Goal: Obtain resource: Download file/media

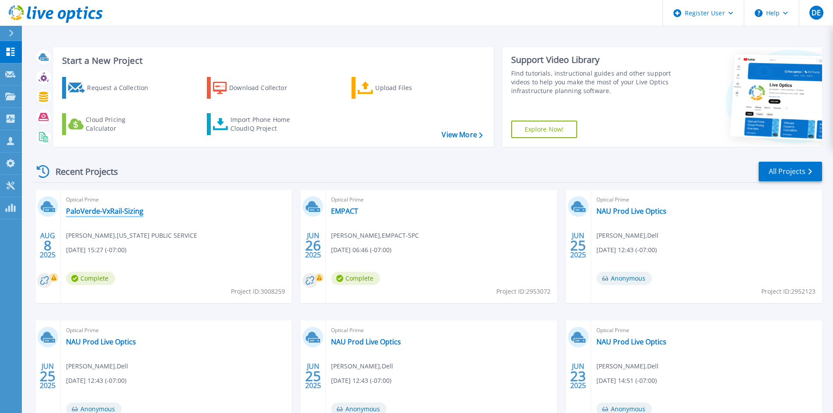
click at [120, 212] on link "PaloVerde-VxRail-Sizing" at bounding box center [104, 211] width 77 height 9
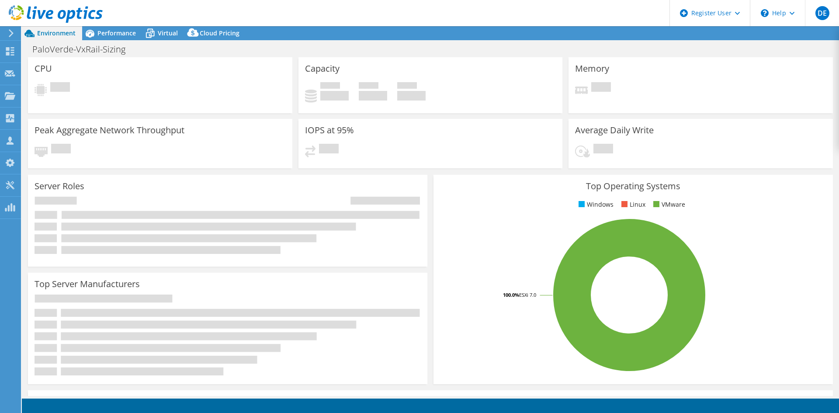
select select "USD"
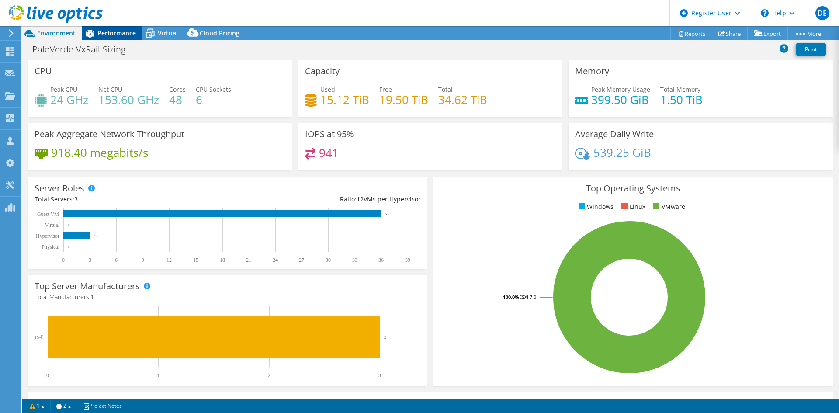
click at [122, 35] on span "Performance" at bounding box center [116, 33] width 38 height 8
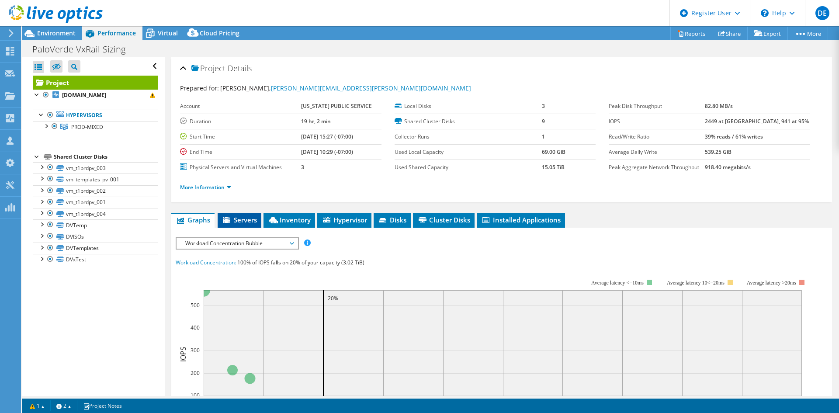
click at [244, 220] on span "Servers" at bounding box center [239, 219] width 35 height 9
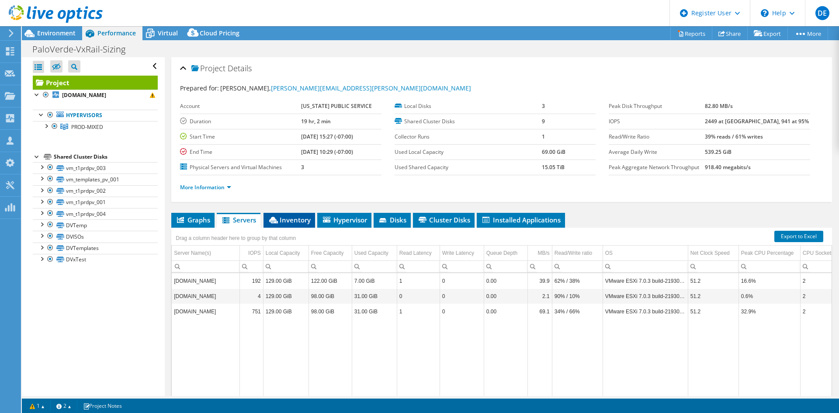
click at [285, 222] on span "Inventory" at bounding box center [289, 219] width 43 height 9
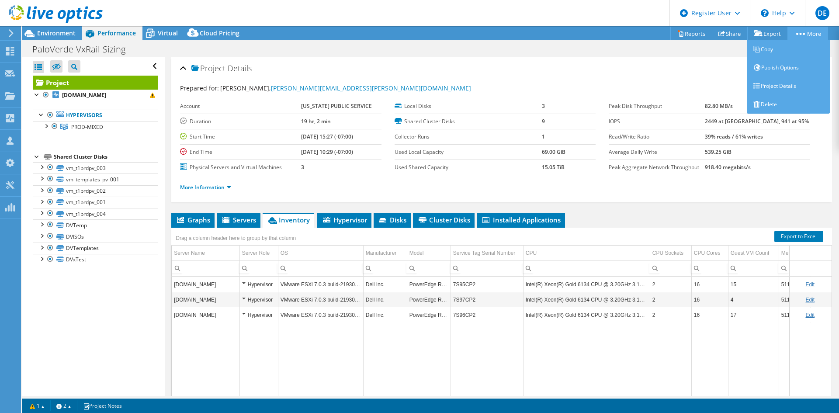
click at [803, 34] on circle at bounding box center [804, 34] width 2 height 2
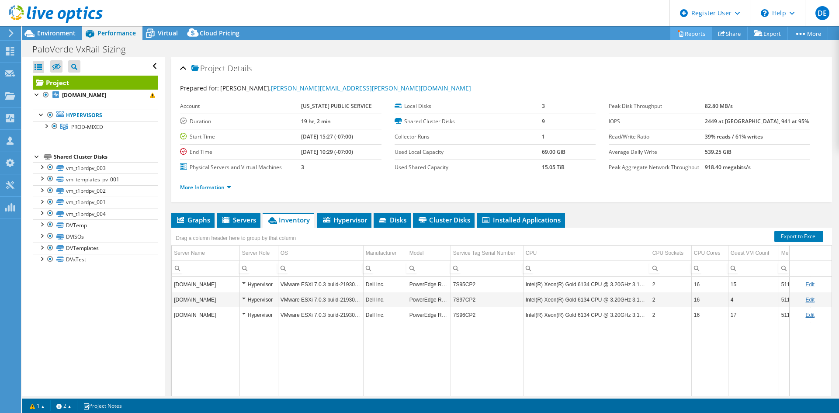
click at [691, 35] on link "Reports" at bounding box center [692, 34] width 42 height 14
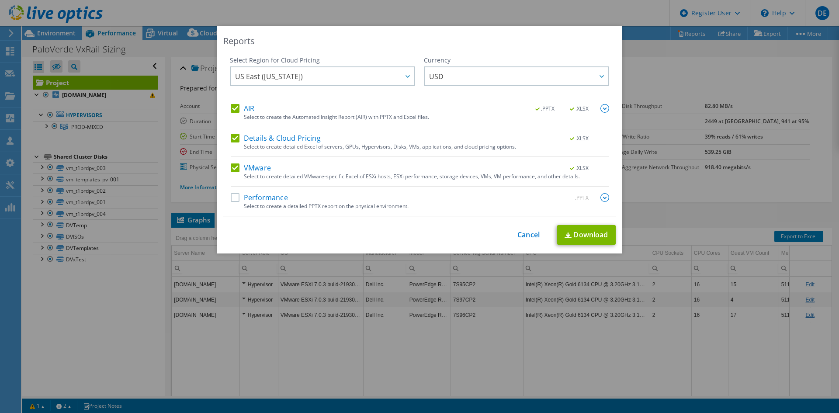
click at [235, 140] on label "Details & Cloud Pricing" at bounding box center [276, 138] width 90 height 9
click at [0, 0] on input "Details & Cloud Pricing" at bounding box center [0, 0] width 0 height 0
click at [237, 172] on div "VMware .XLSX" at bounding box center [420, 168] width 379 height 10
click at [233, 168] on label "VMware" at bounding box center [251, 167] width 40 height 9
click at [0, 0] on input "VMware" at bounding box center [0, 0] width 0 height 0
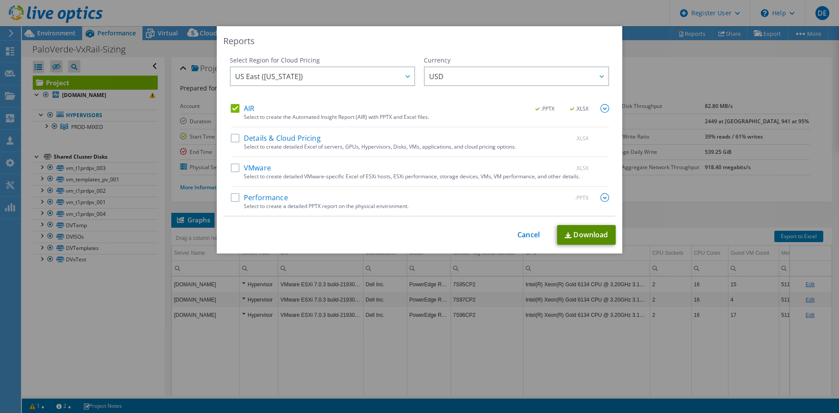
click at [587, 229] on link "Download" at bounding box center [586, 235] width 59 height 20
click at [530, 236] on link "Cancel" at bounding box center [529, 235] width 22 height 8
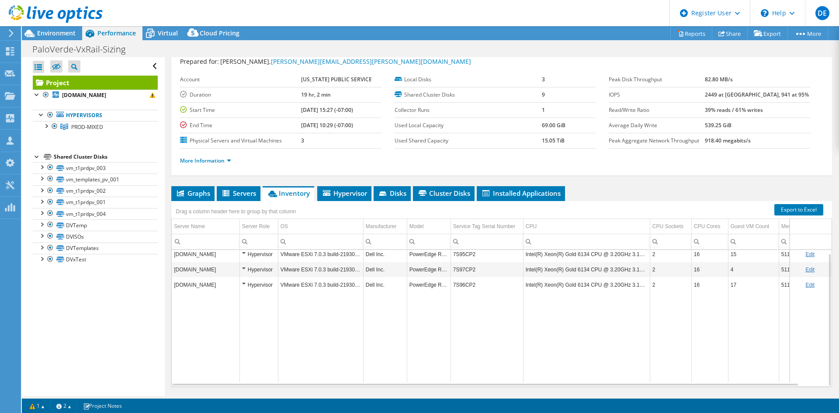
scroll to position [51, 0]
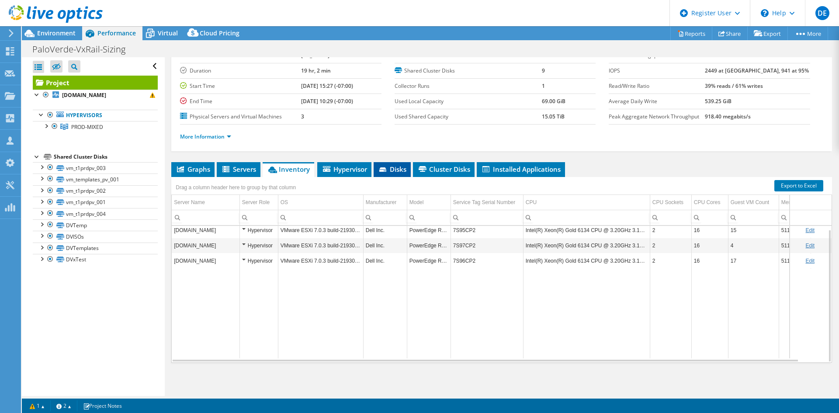
click at [403, 170] on span "Disks" at bounding box center [392, 169] width 28 height 9
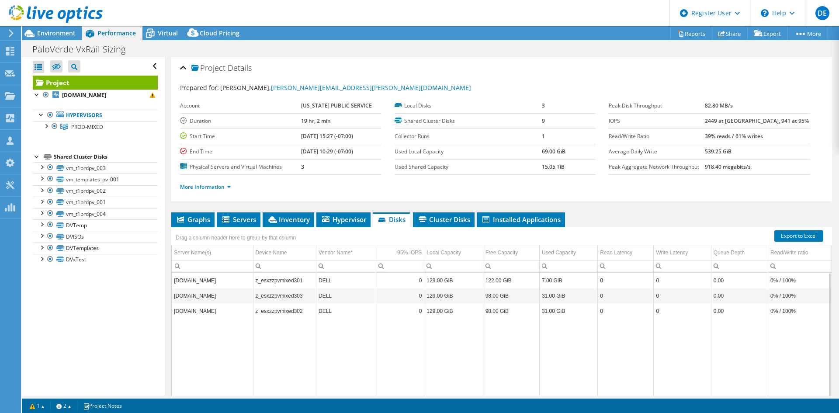
scroll to position [0, 0]
click at [529, 218] on span "Installed Applications" at bounding box center [521, 219] width 80 height 9
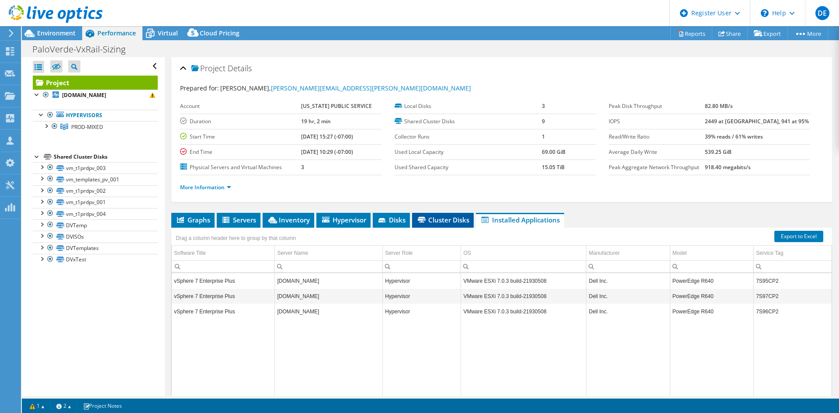
click at [451, 222] on span "Cluster Disks" at bounding box center [443, 219] width 53 height 9
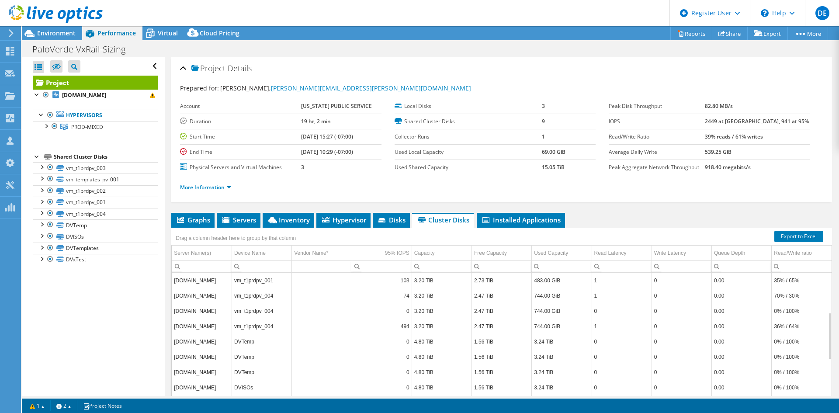
scroll to position [11, 0]
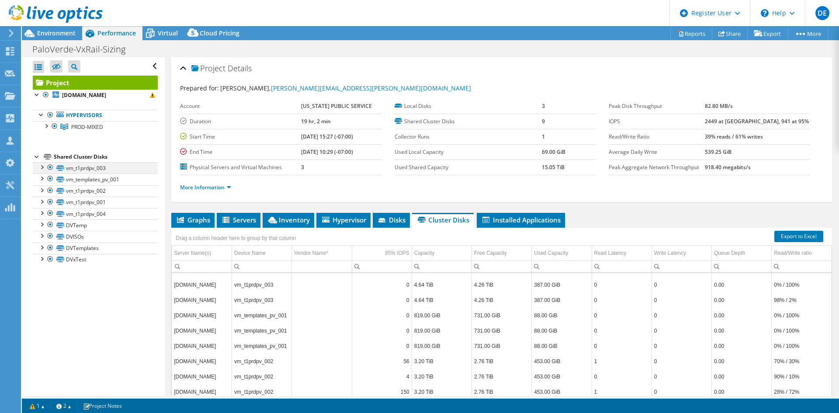
click at [40, 165] on div at bounding box center [41, 166] width 9 height 9
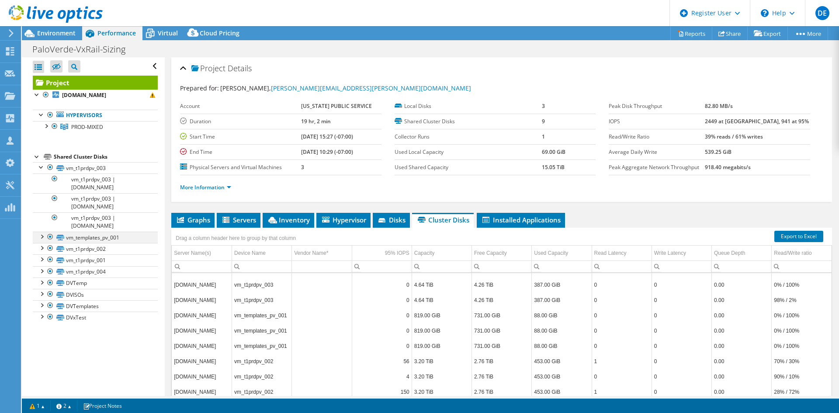
click at [40, 238] on div at bounding box center [41, 236] width 9 height 9
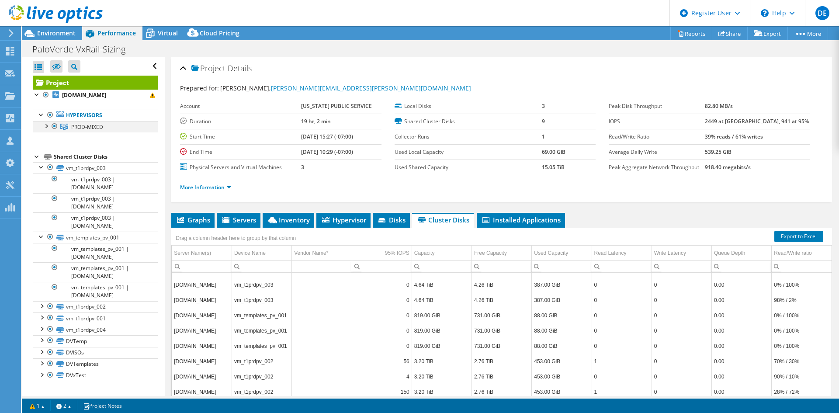
click at [44, 127] on div at bounding box center [46, 125] width 9 height 9
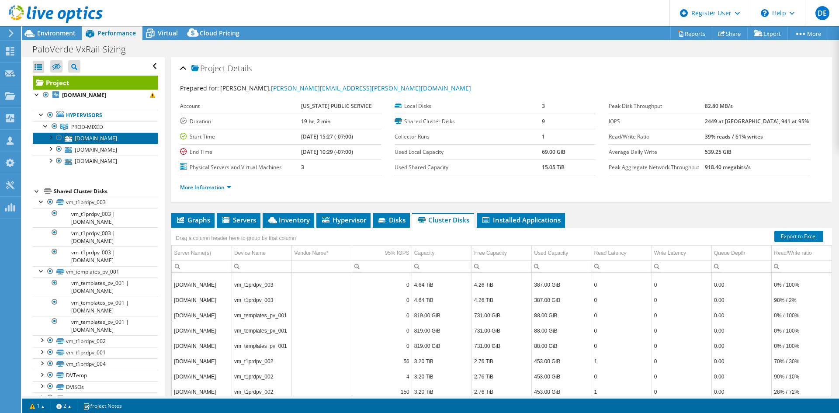
click at [101, 136] on link "esxzzpvmixed301.apsc.com" at bounding box center [95, 137] width 125 height 11
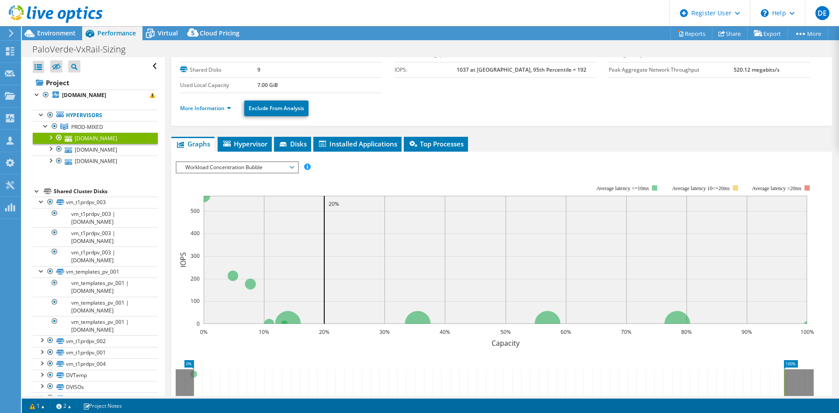
scroll to position [87, 0]
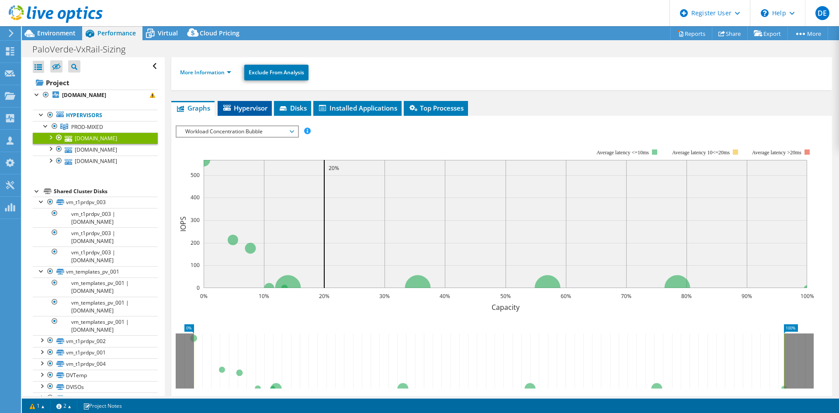
click at [255, 108] on span "Hypervisor" at bounding box center [244, 108] width 45 height 9
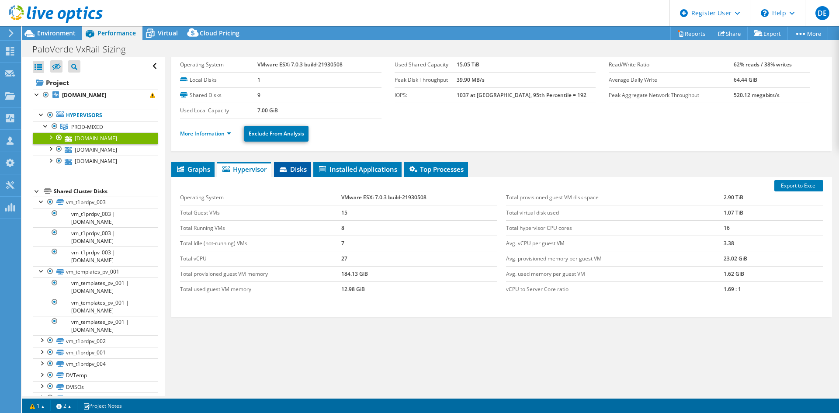
click at [306, 169] on span "Disks" at bounding box center [292, 169] width 28 height 9
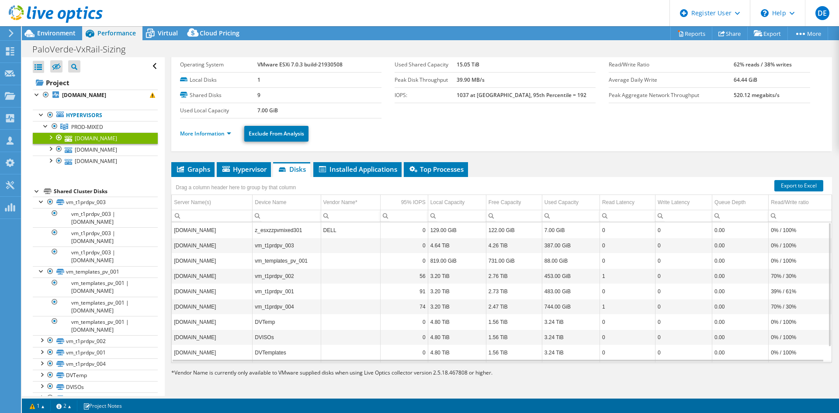
scroll to position [17, 0]
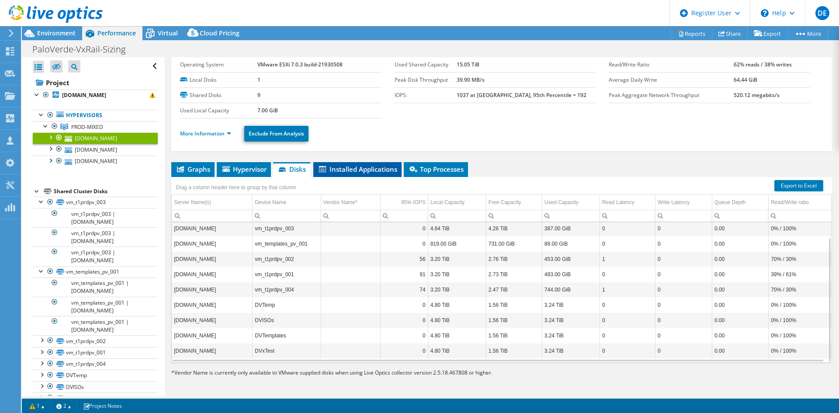
click at [386, 172] on span "Installed Applications" at bounding box center [358, 169] width 80 height 9
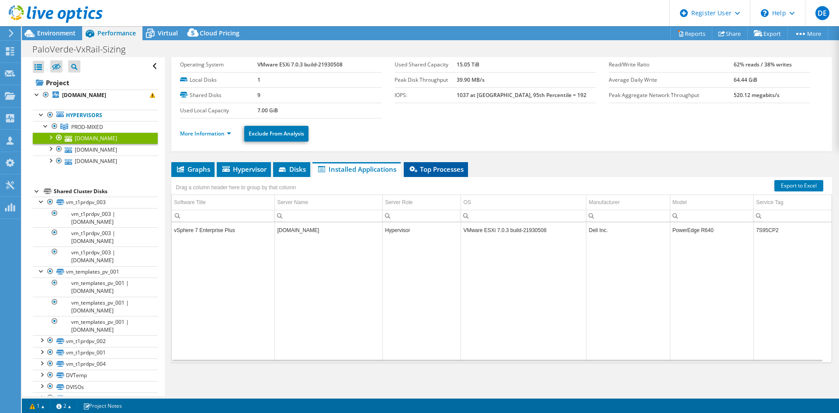
click at [448, 172] on span "Top Processes" at bounding box center [436, 169] width 56 height 9
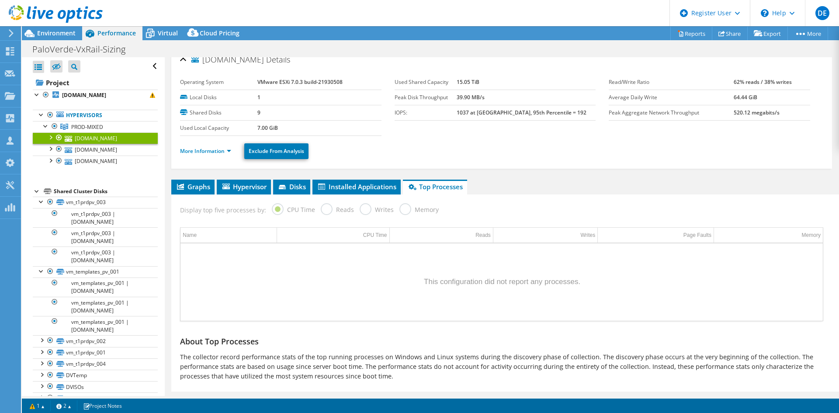
scroll to position [0, 0]
